Goal: Task Accomplishment & Management: Complete application form

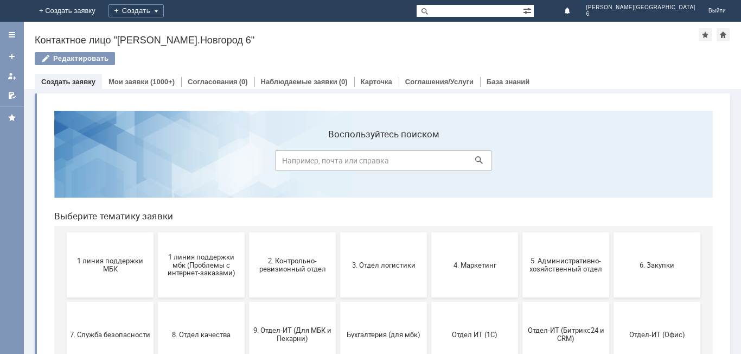
click at [72, 79] on link "Создать заявку" at bounding box center [68, 82] width 54 height 8
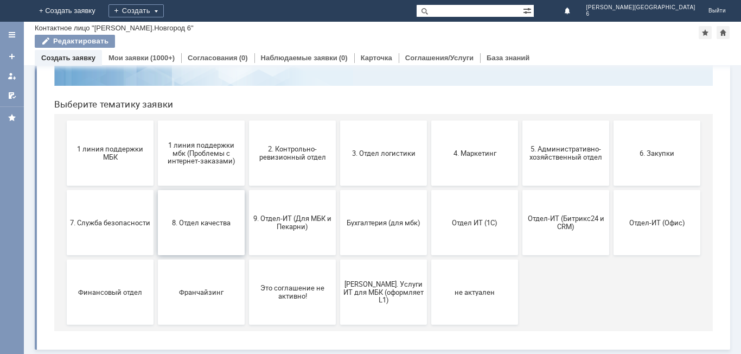
scroll to position [34, 0]
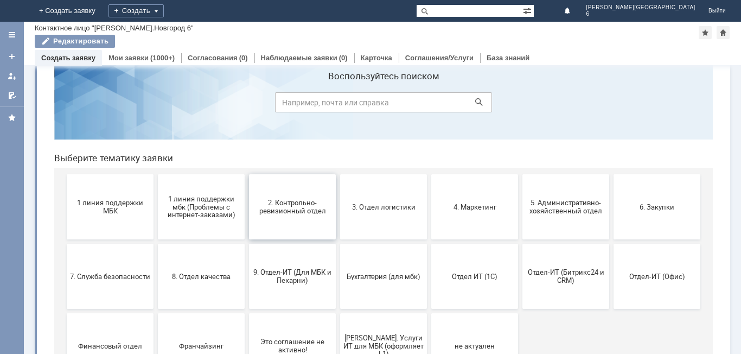
click at [288, 212] on span "2. Контрольно-ревизионный отдел" at bounding box center [292, 207] width 80 height 16
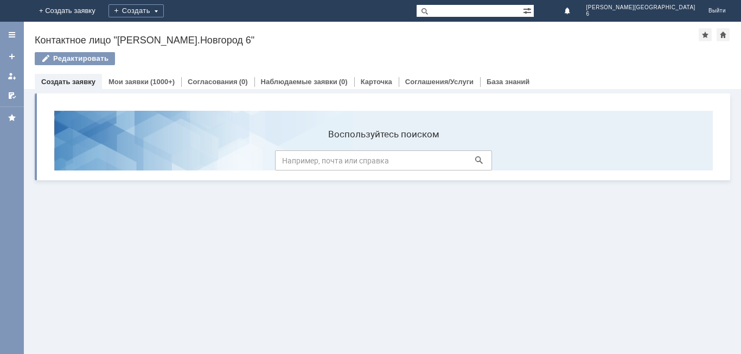
scroll to position [0, 0]
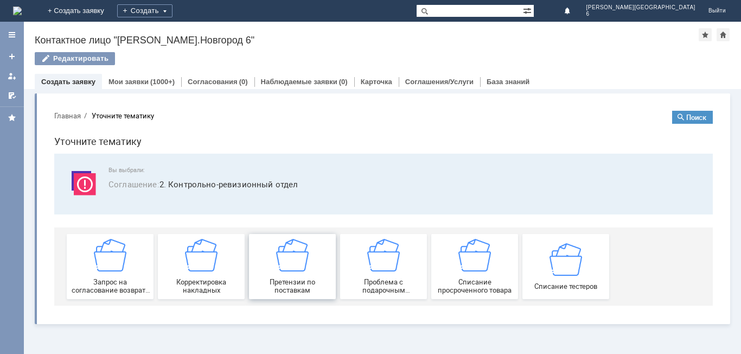
click at [291, 272] on div "Претензии по поставкам" at bounding box center [292, 266] width 80 height 55
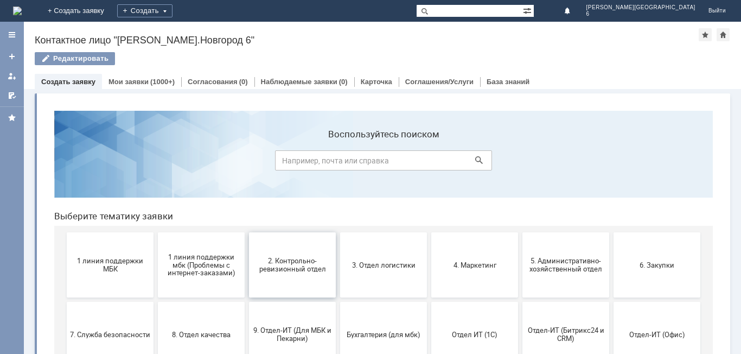
click at [295, 264] on span "2. Контрольно-ревизионный отдел" at bounding box center [292, 265] width 80 height 16
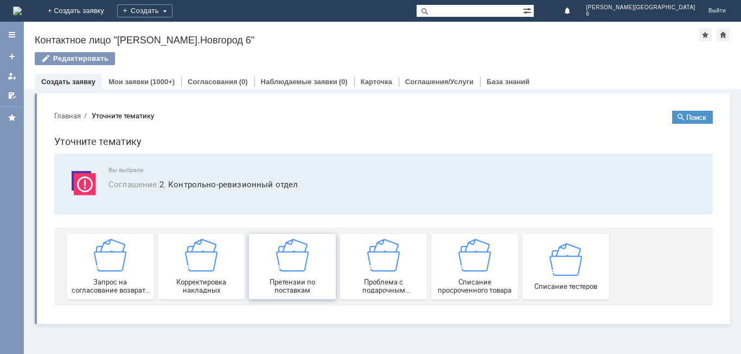
click at [312, 278] on span "Претензии по поставкам" at bounding box center [292, 286] width 80 height 16
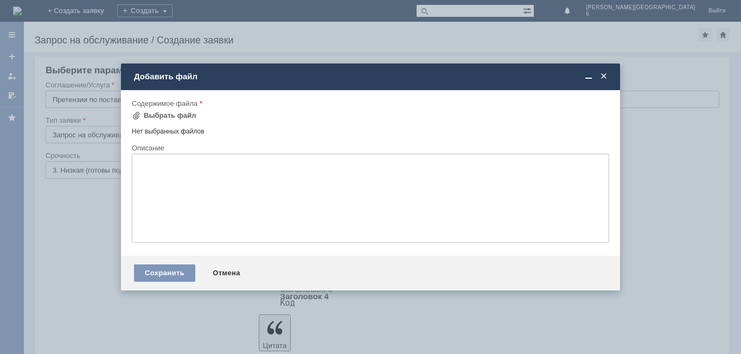
click at [604, 78] on span at bounding box center [604, 77] width 11 height 10
